Goal: Transaction & Acquisition: Book appointment/travel/reservation

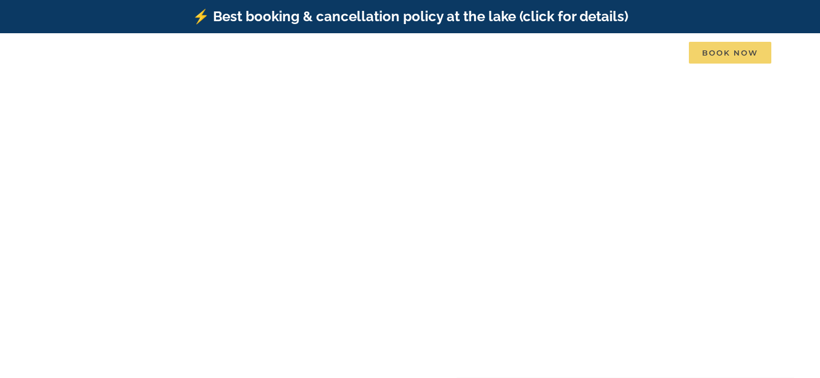
click at [715, 46] on span "Book Now" at bounding box center [730, 53] width 82 height 22
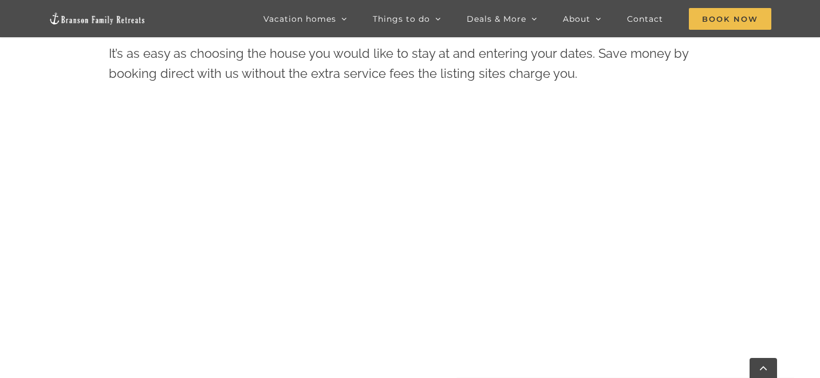
scroll to position [480, 0]
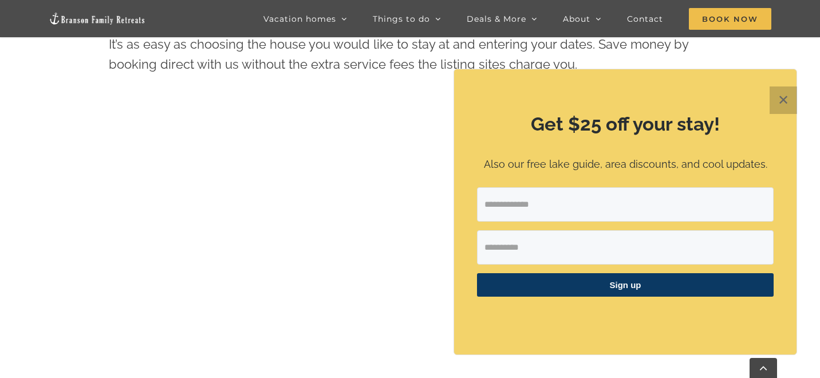
click at [785, 93] on button "✕" at bounding box center [783, 100] width 27 height 27
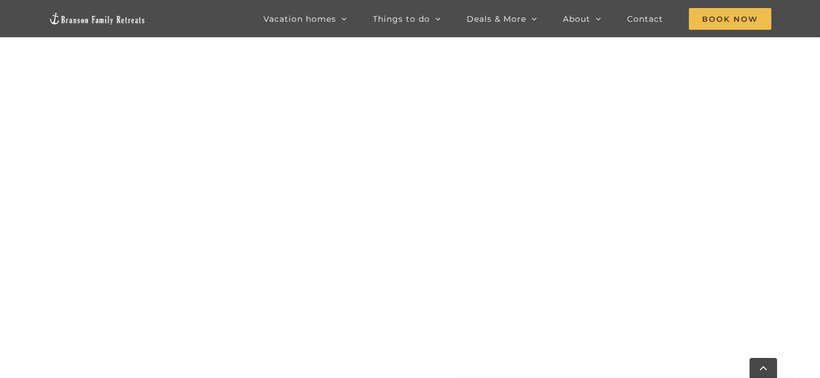
scroll to position [610, 0]
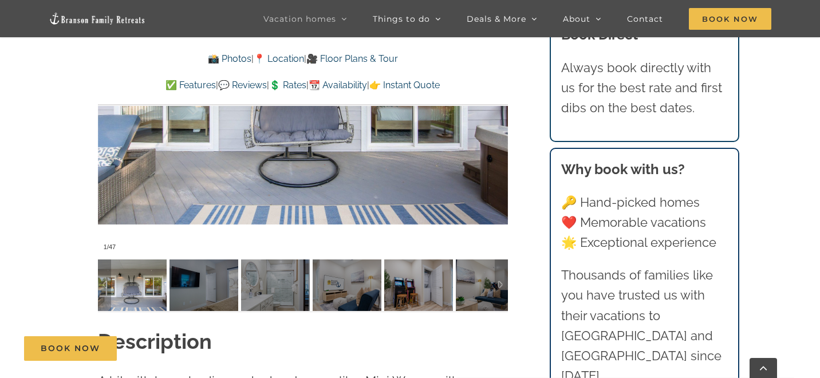
scroll to position [832, 0]
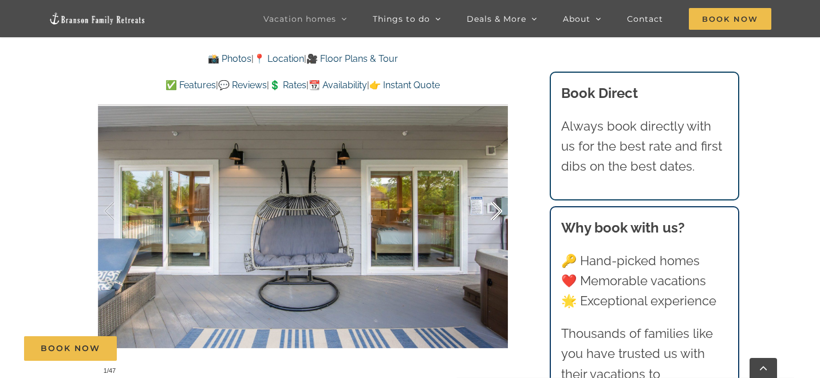
click at [493, 210] on div at bounding box center [485, 211] width 36 height 71
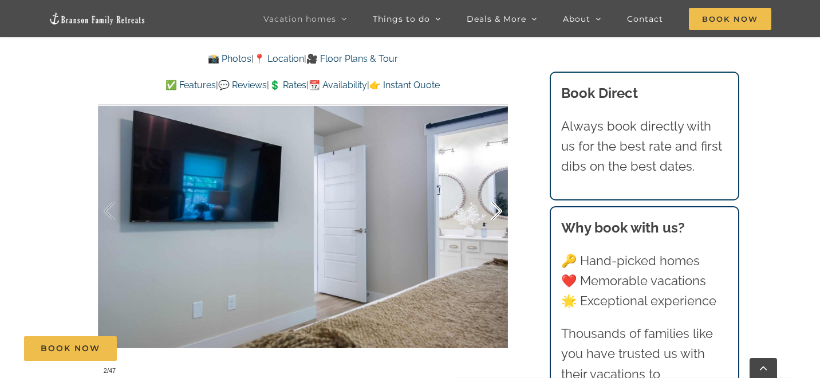
click at [493, 210] on div at bounding box center [485, 211] width 36 height 71
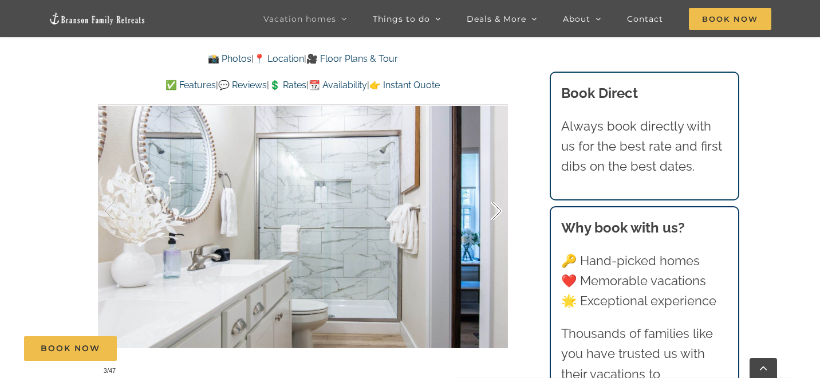
click at [492, 212] on div at bounding box center [485, 211] width 36 height 71
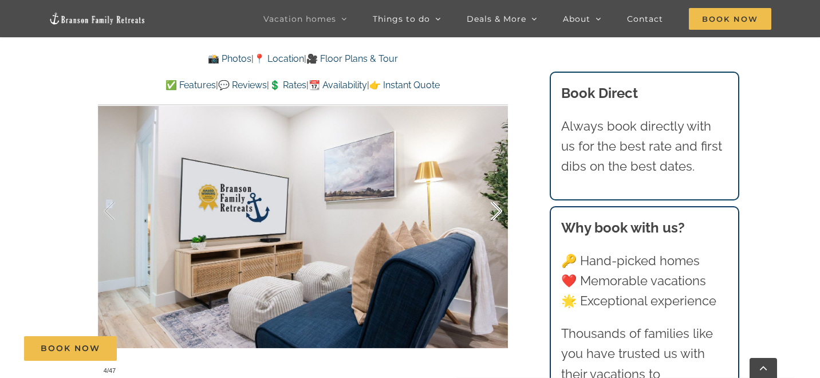
click at [492, 212] on div at bounding box center [485, 211] width 36 height 71
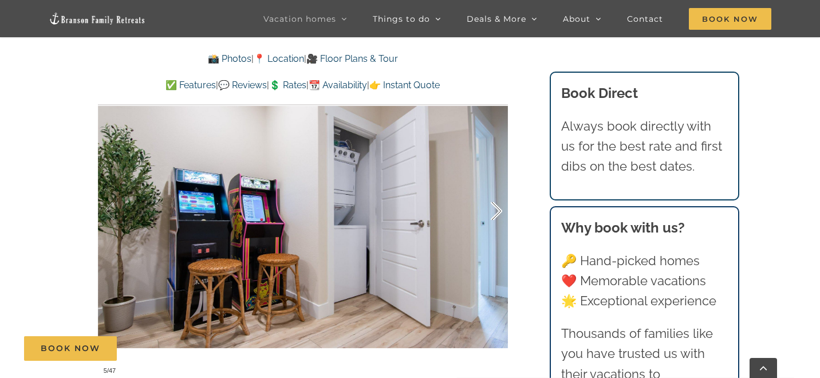
click at [492, 212] on div at bounding box center [485, 211] width 36 height 71
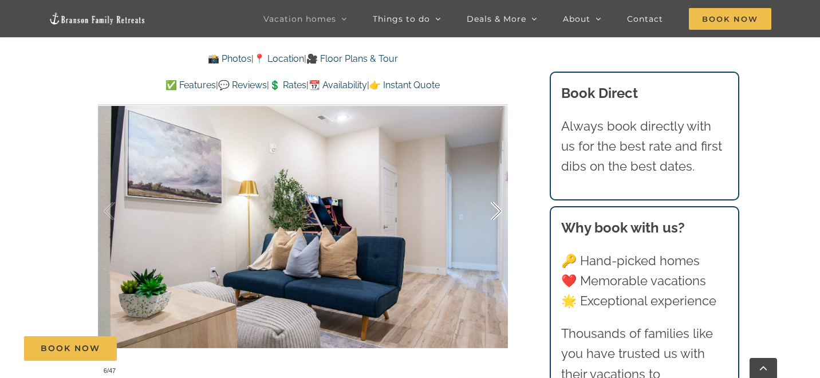
click at [492, 212] on div at bounding box center [485, 211] width 36 height 71
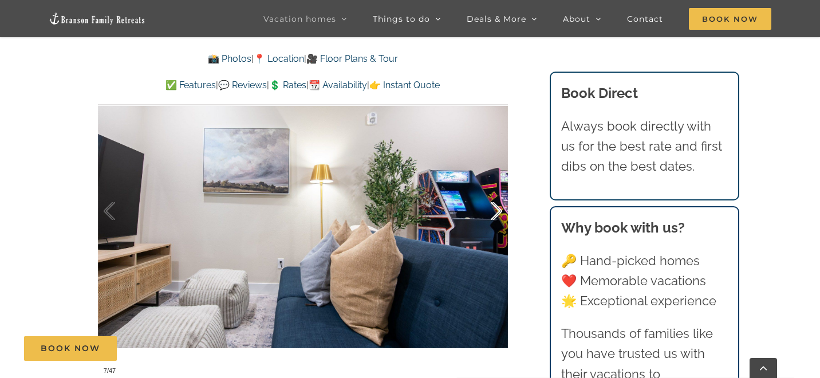
click at [492, 212] on div at bounding box center [485, 211] width 36 height 71
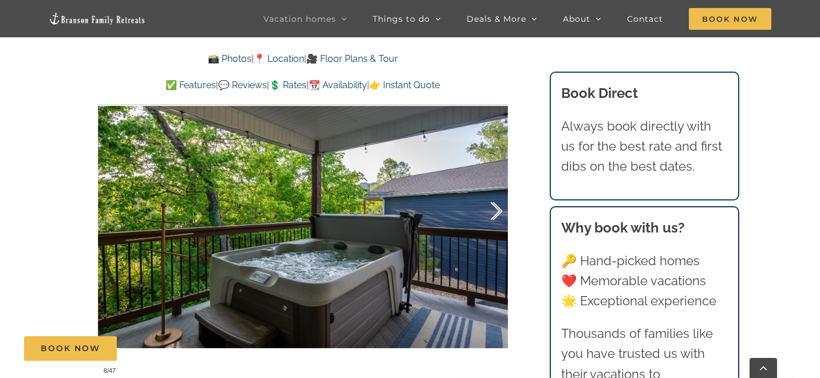
click at [492, 212] on div at bounding box center [485, 211] width 36 height 71
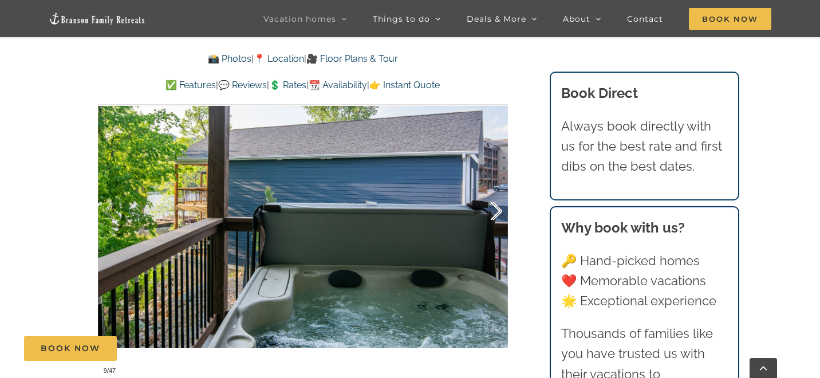
click at [492, 212] on div at bounding box center [485, 211] width 36 height 71
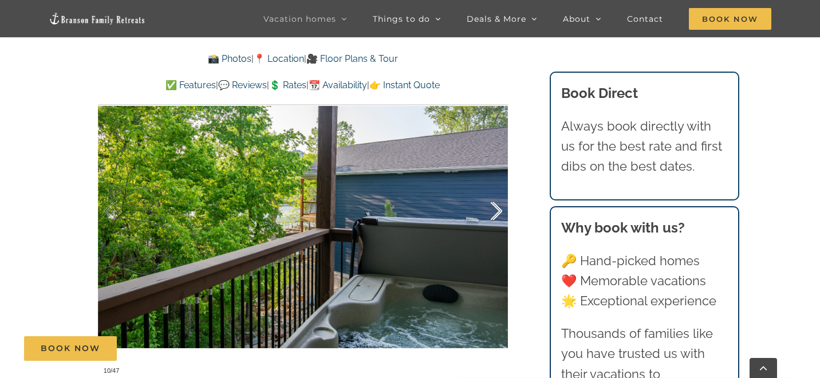
click at [492, 212] on div at bounding box center [485, 211] width 36 height 71
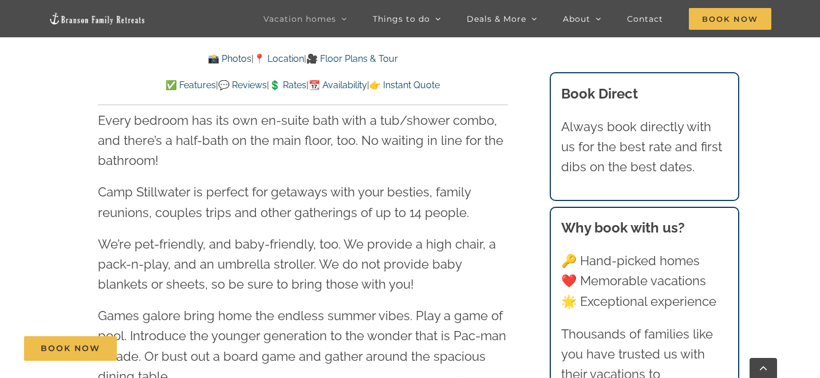
scroll to position [1444, 0]
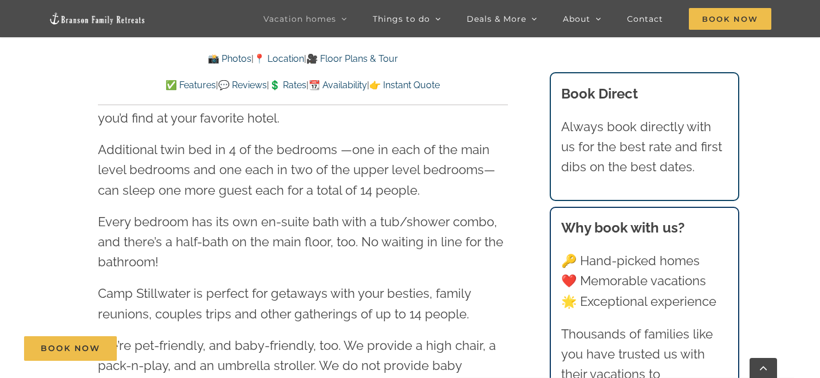
click at [289, 84] on link "💲 Rates" at bounding box center [287, 85] width 37 height 11
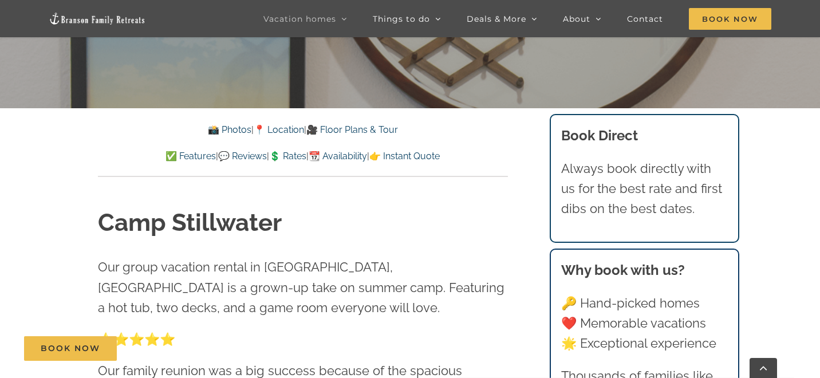
scroll to position [328, 0]
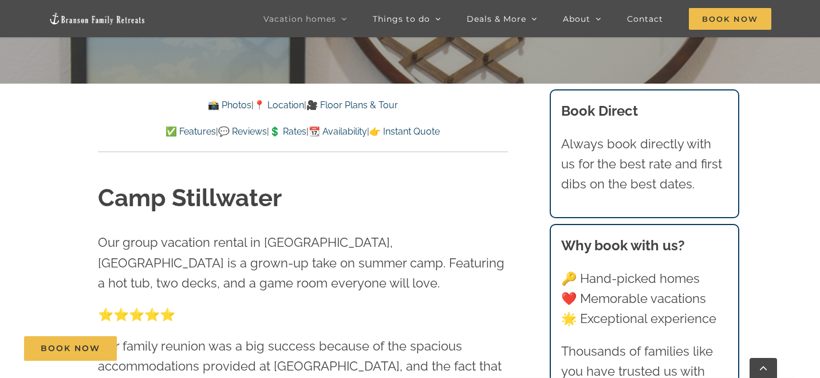
click at [296, 133] on link "💲 Rates" at bounding box center [287, 131] width 37 height 11
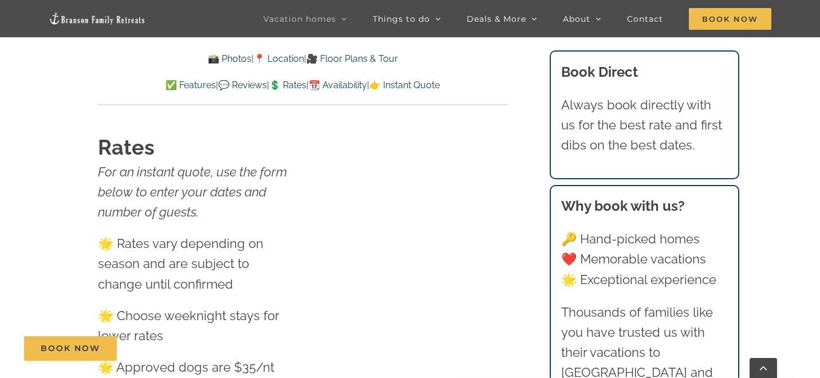
scroll to position [7106, 0]
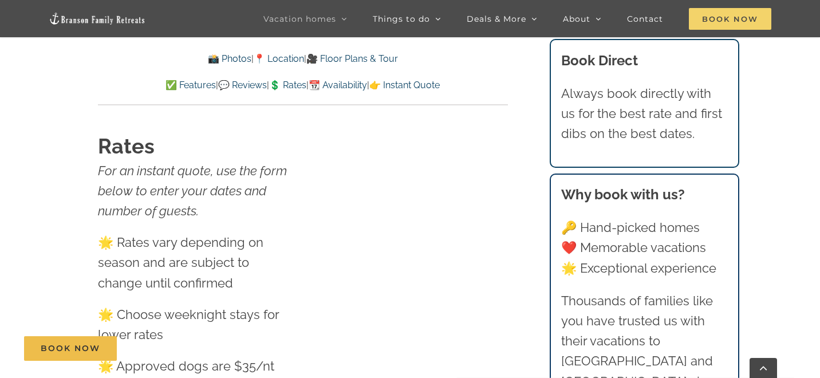
click at [737, 14] on span "Book Now" at bounding box center [730, 19] width 82 height 22
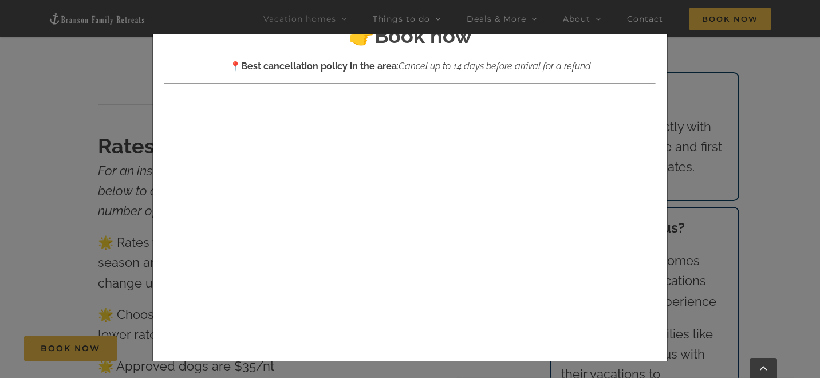
scroll to position [36, 0]
